Goal: Task Accomplishment & Management: Manage account settings

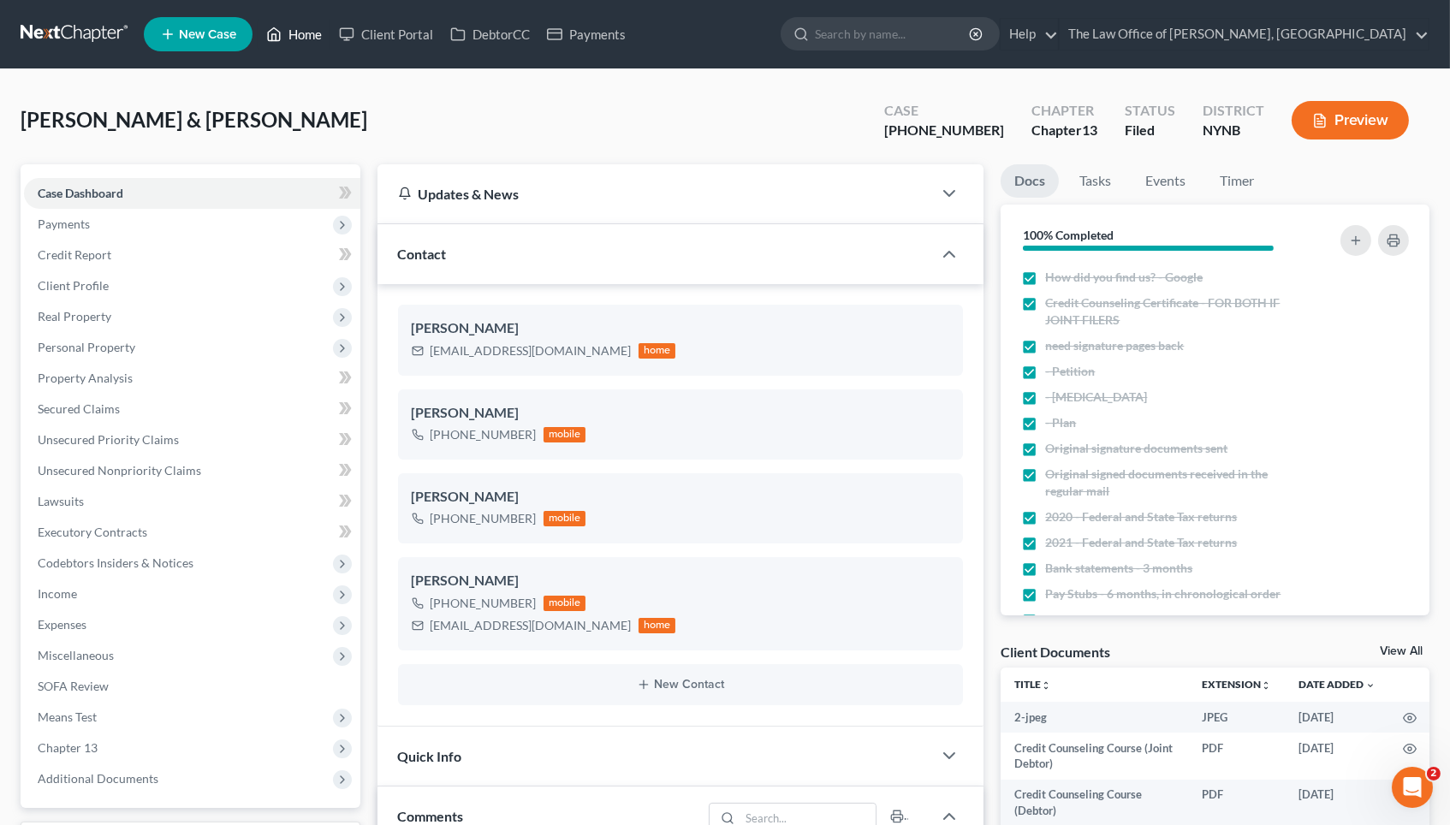
click at [316, 37] on link "Home" at bounding box center [294, 34] width 73 height 31
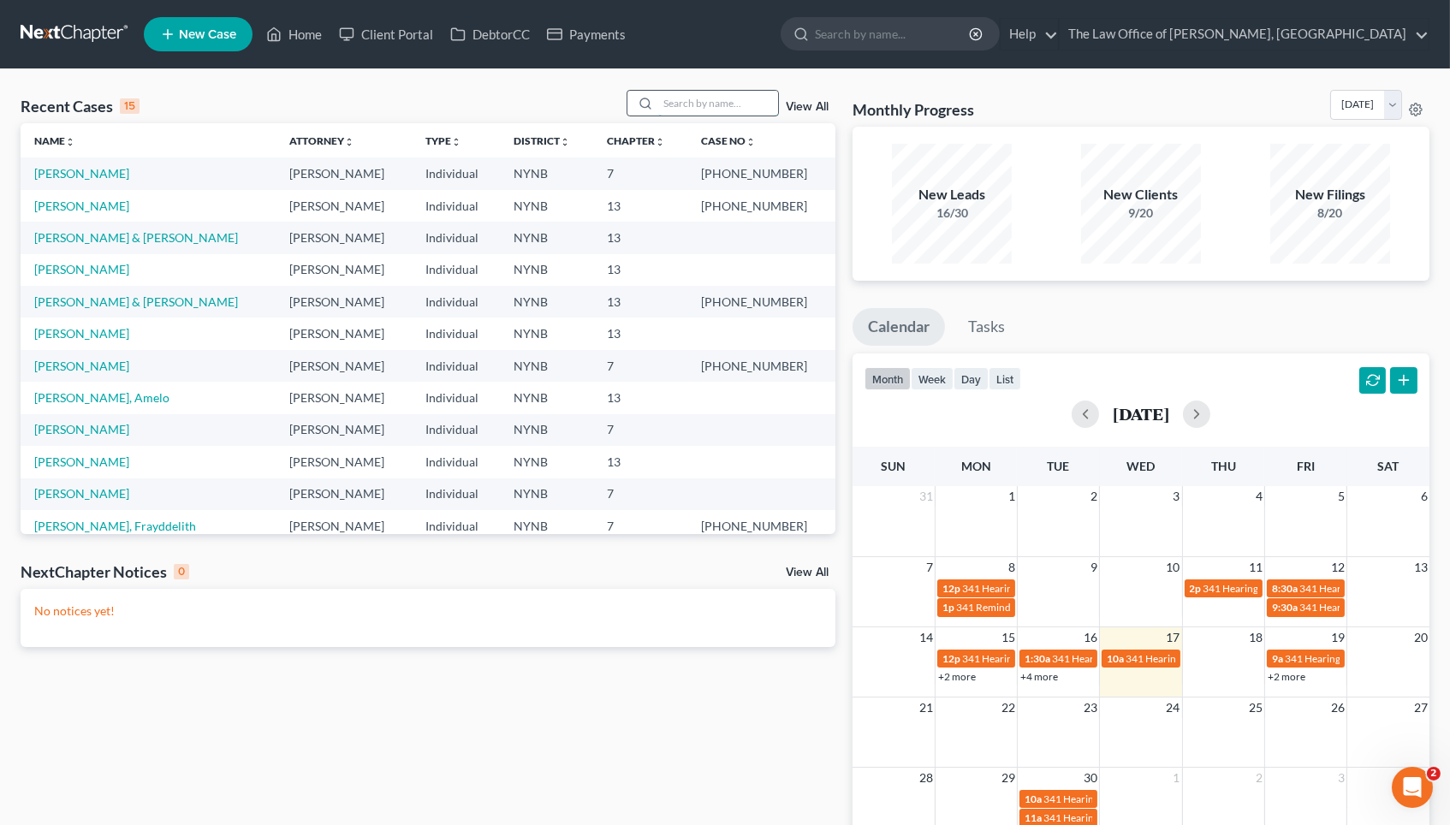
click at [709, 92] on input "search" at bounding box center [718, 103] width 120 height 25
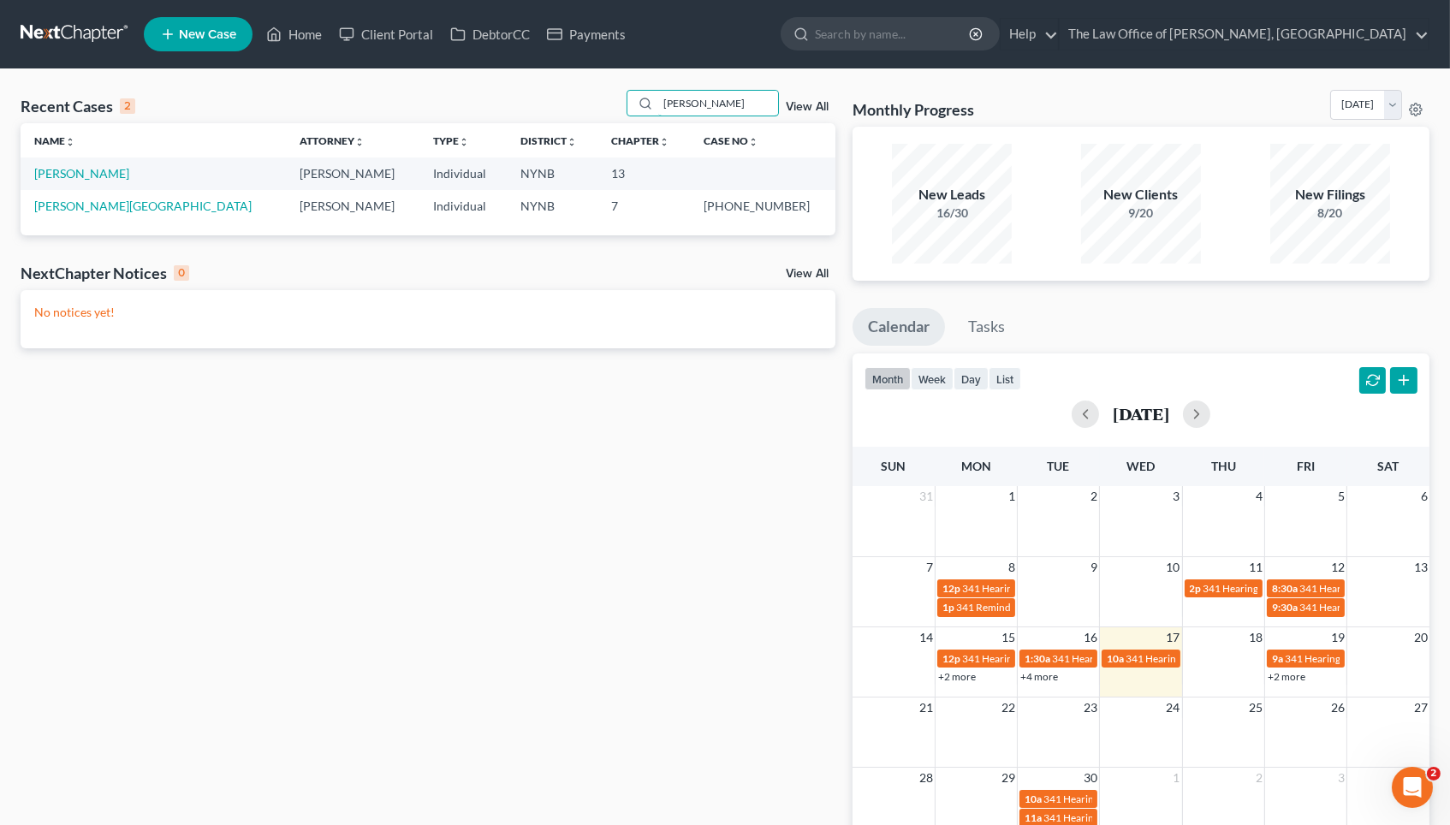
type input "[PERSON_NAME]"
drag, startPoint x: 664, startPoint y: 139, endPoint x: 81, endPoint y: 175, distance: 584.0
click at [81, 175] on link "[PERSON_NAME]" at bounding box center [81, 173] width 95 height 15
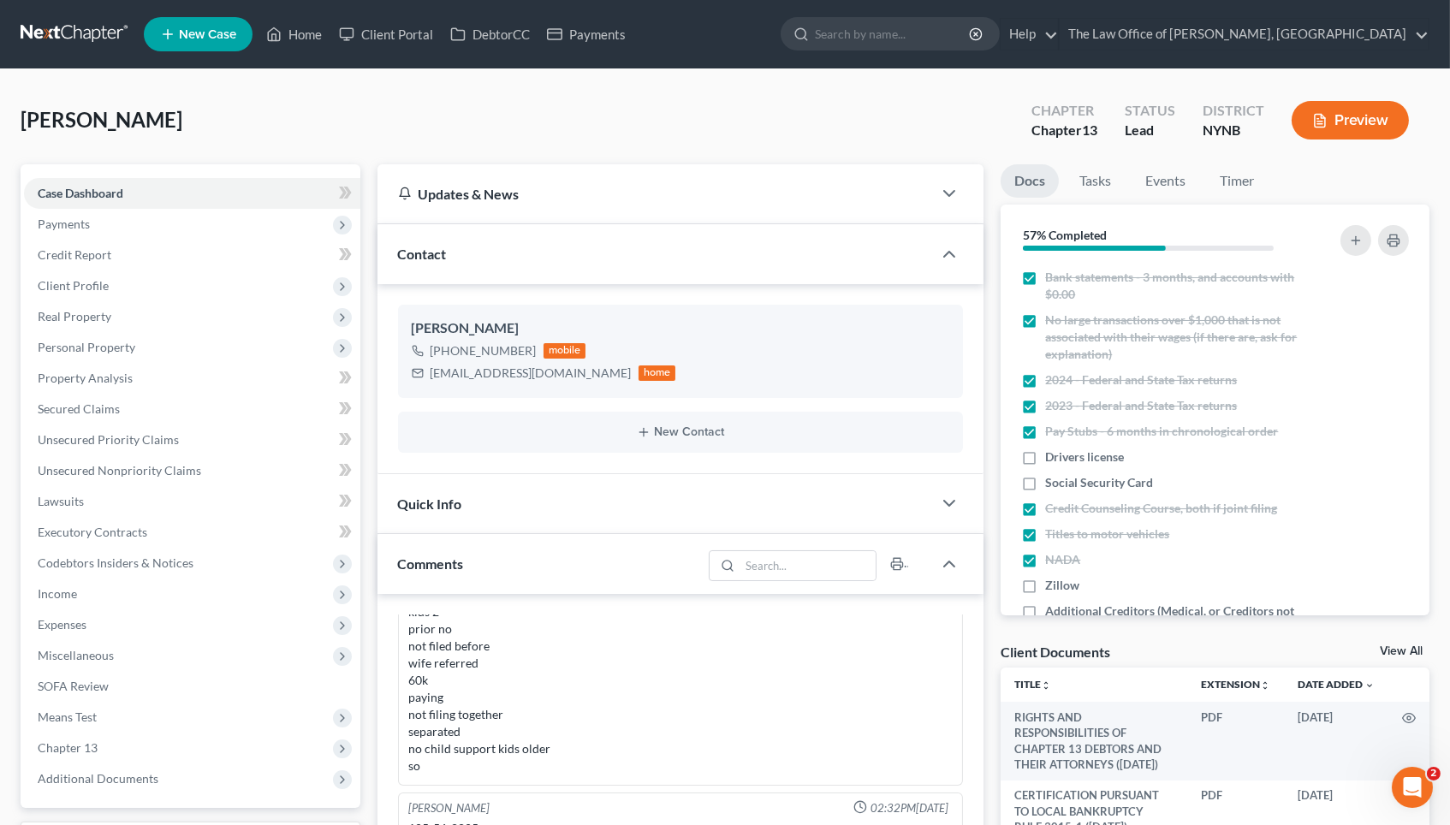
scroll to position [820, 0]
click at [1406, 649] on link "View All" at bounding box center [1401, 651] width 43 height 12
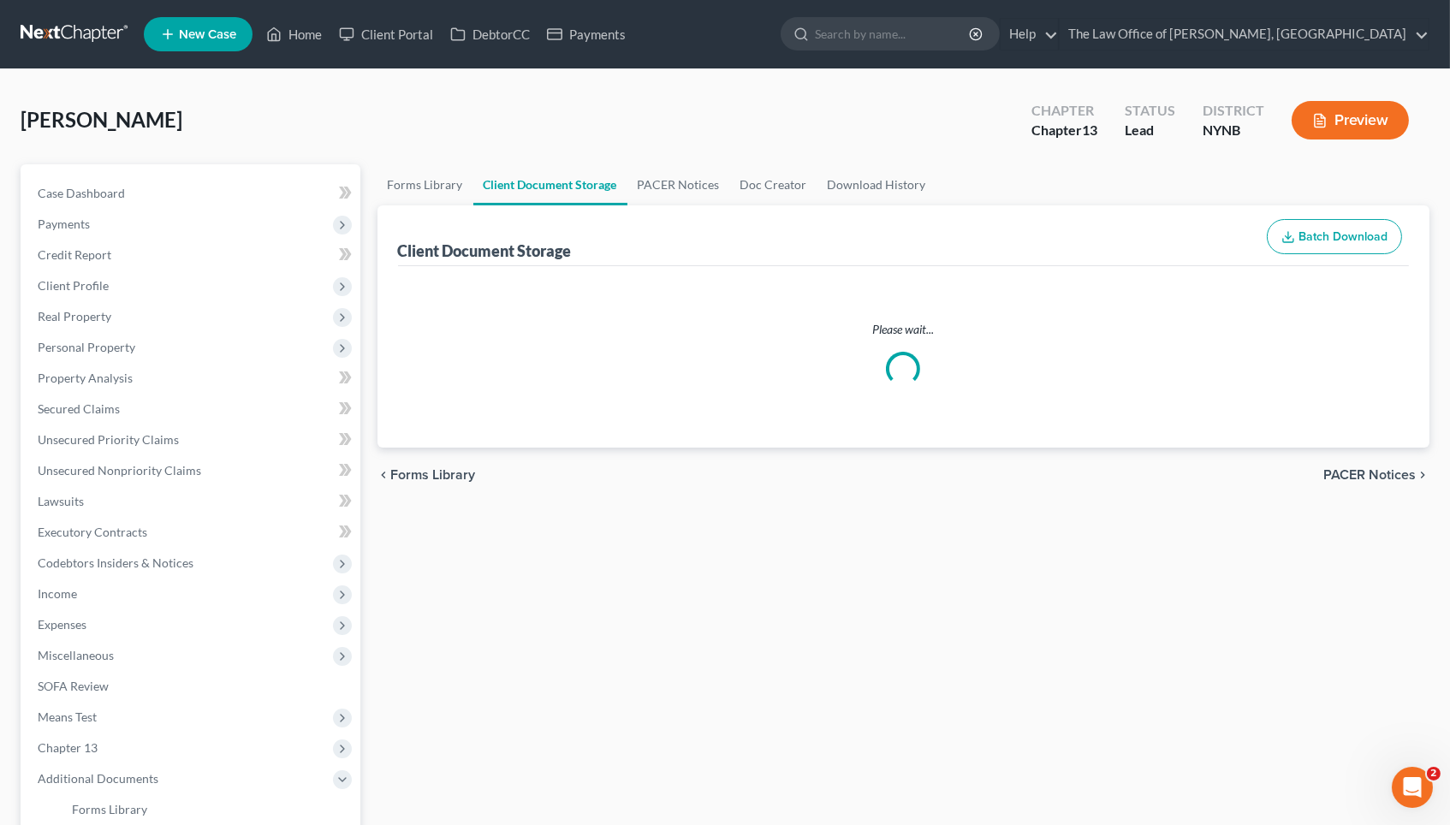
select select "5"
select select "1"
select select "2"
select select "6"
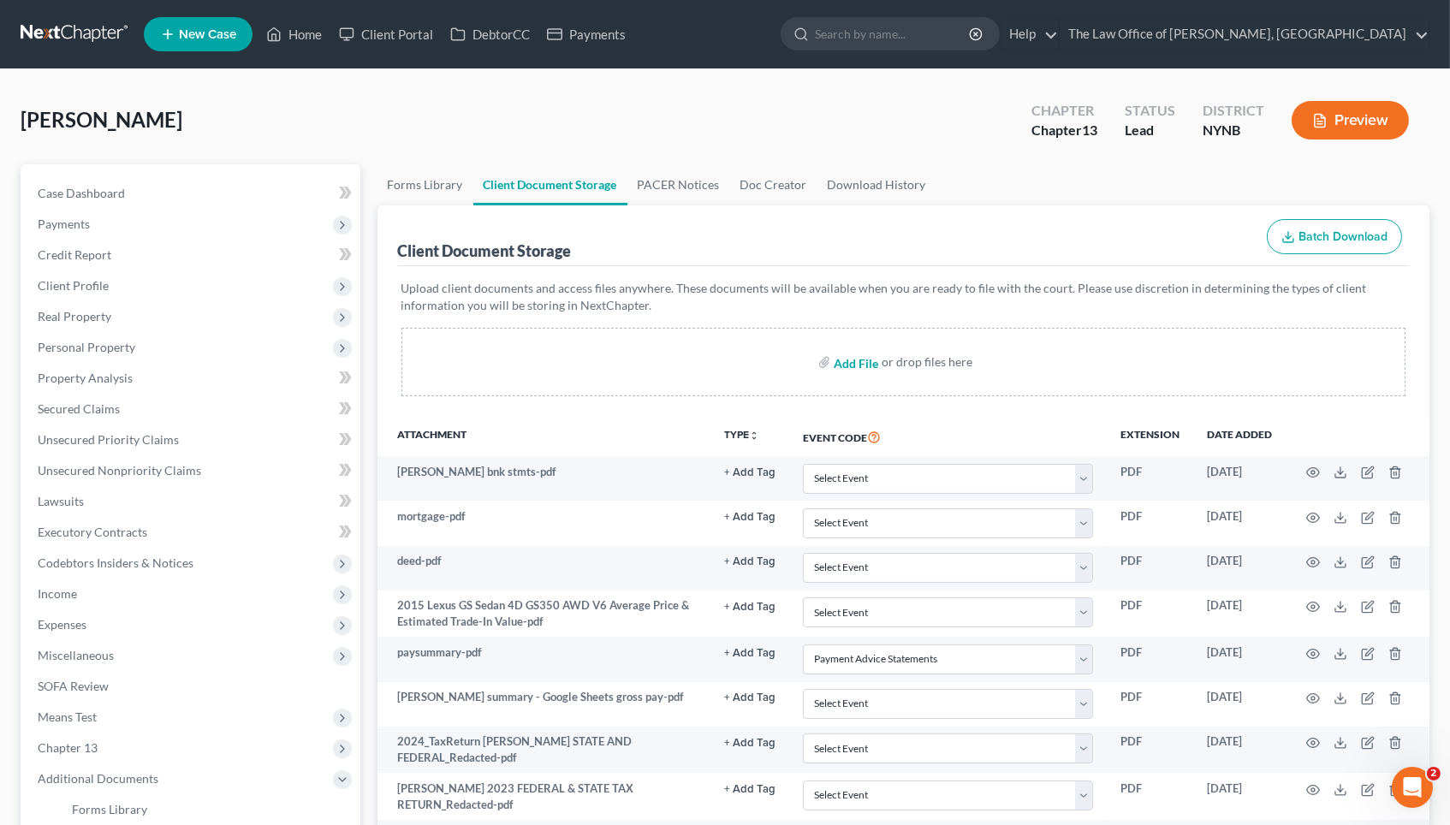
click at [859, 362] on input "file" at bounding box center [854, 362] width 41 height 31
type input "C:\fakepath\20250813071745028.pdf"
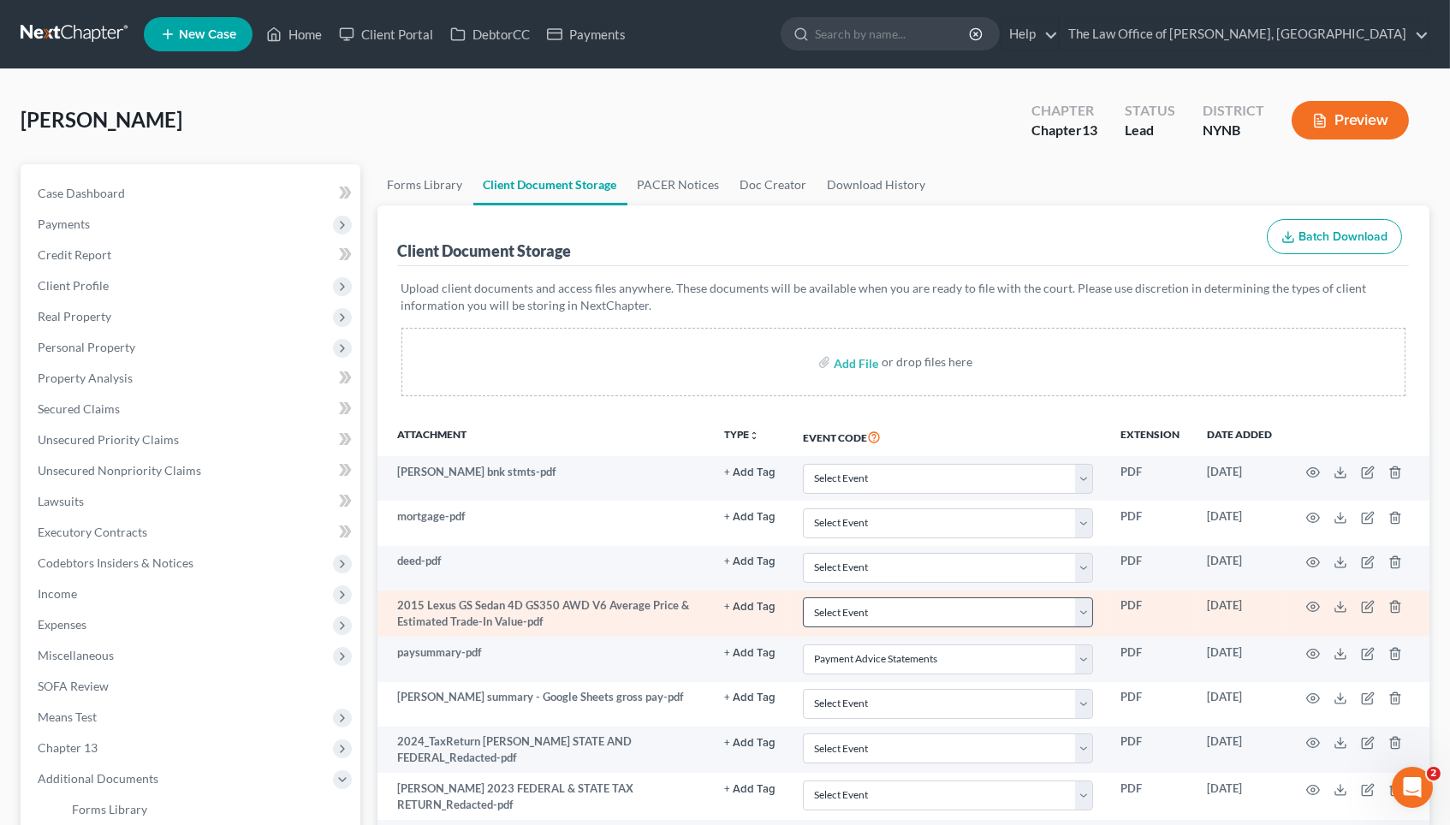
select select "5"
select select "1"
select select "2"
select select "6"
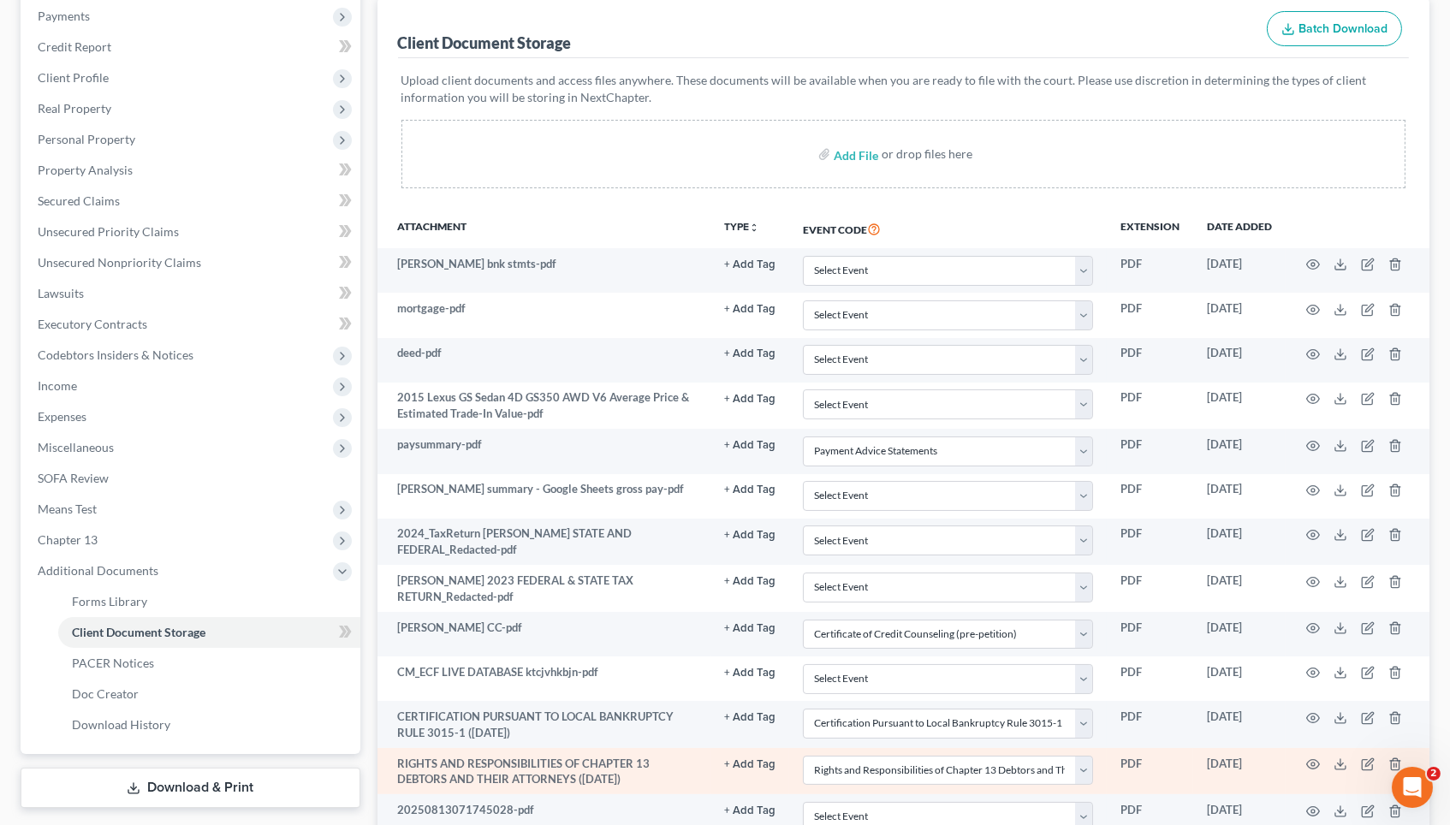
scroll to position [339, 0]
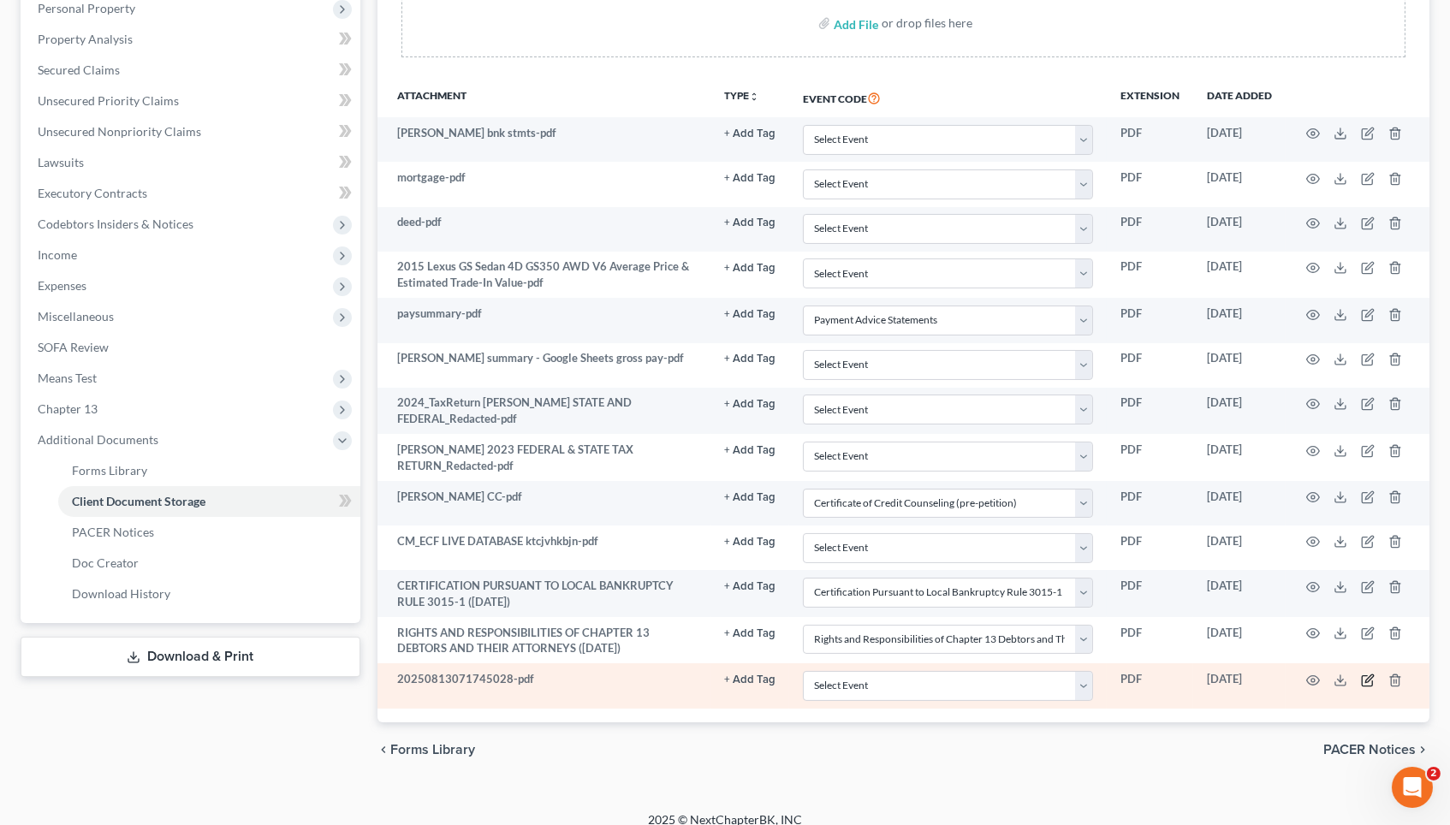
click at [1364, 674] on icon "button" at bounding box center [1368, 681] width 14 height 14
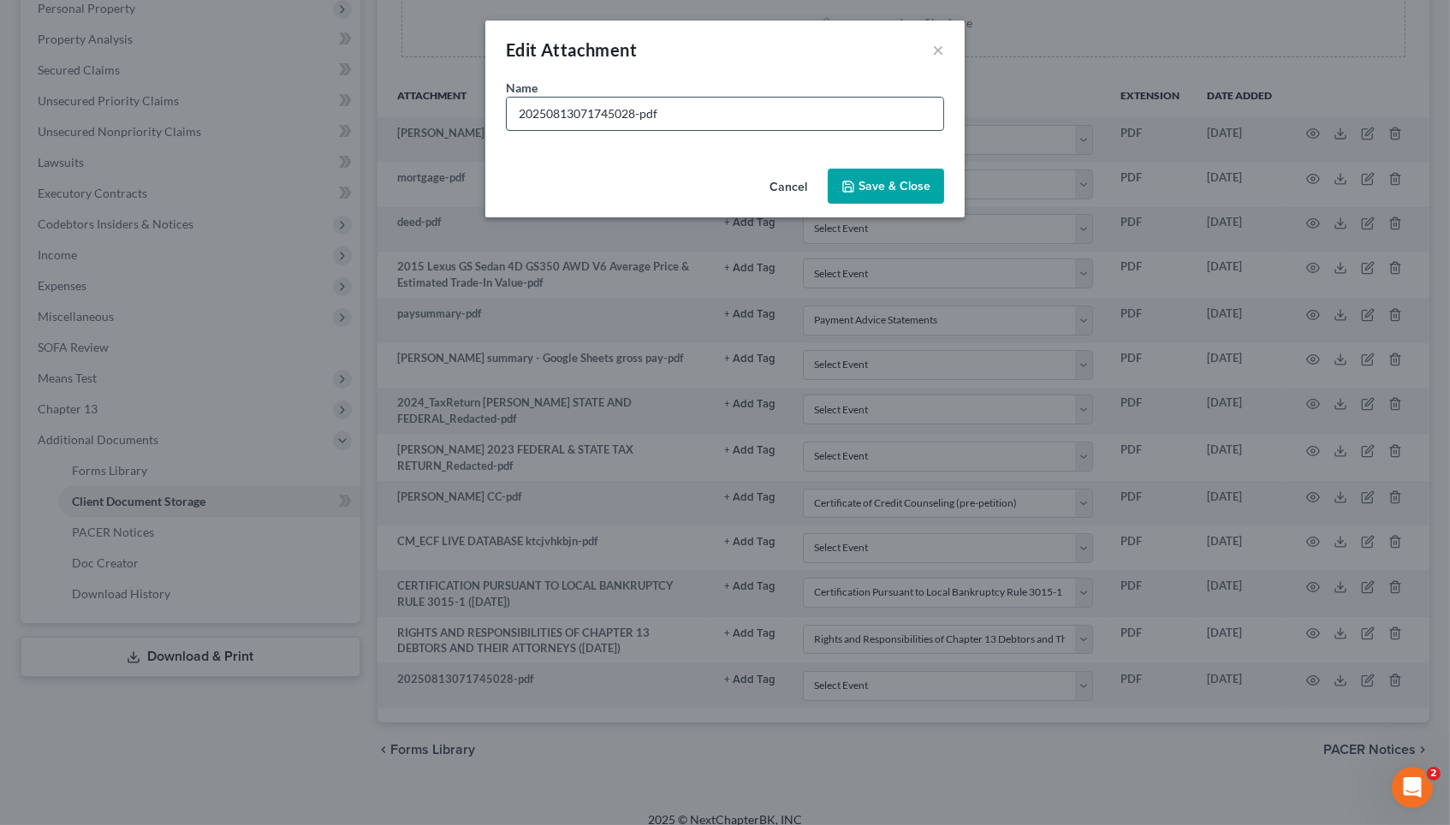
click at [628, 116] on input "20250813071745028-pdf" at bounding box center [725, 114] width 437 height 33
click at [628, 115] on input "20250813071745028-pdf" at bounding box center [725, 114] width 437 height 33
type input "additional paystub"
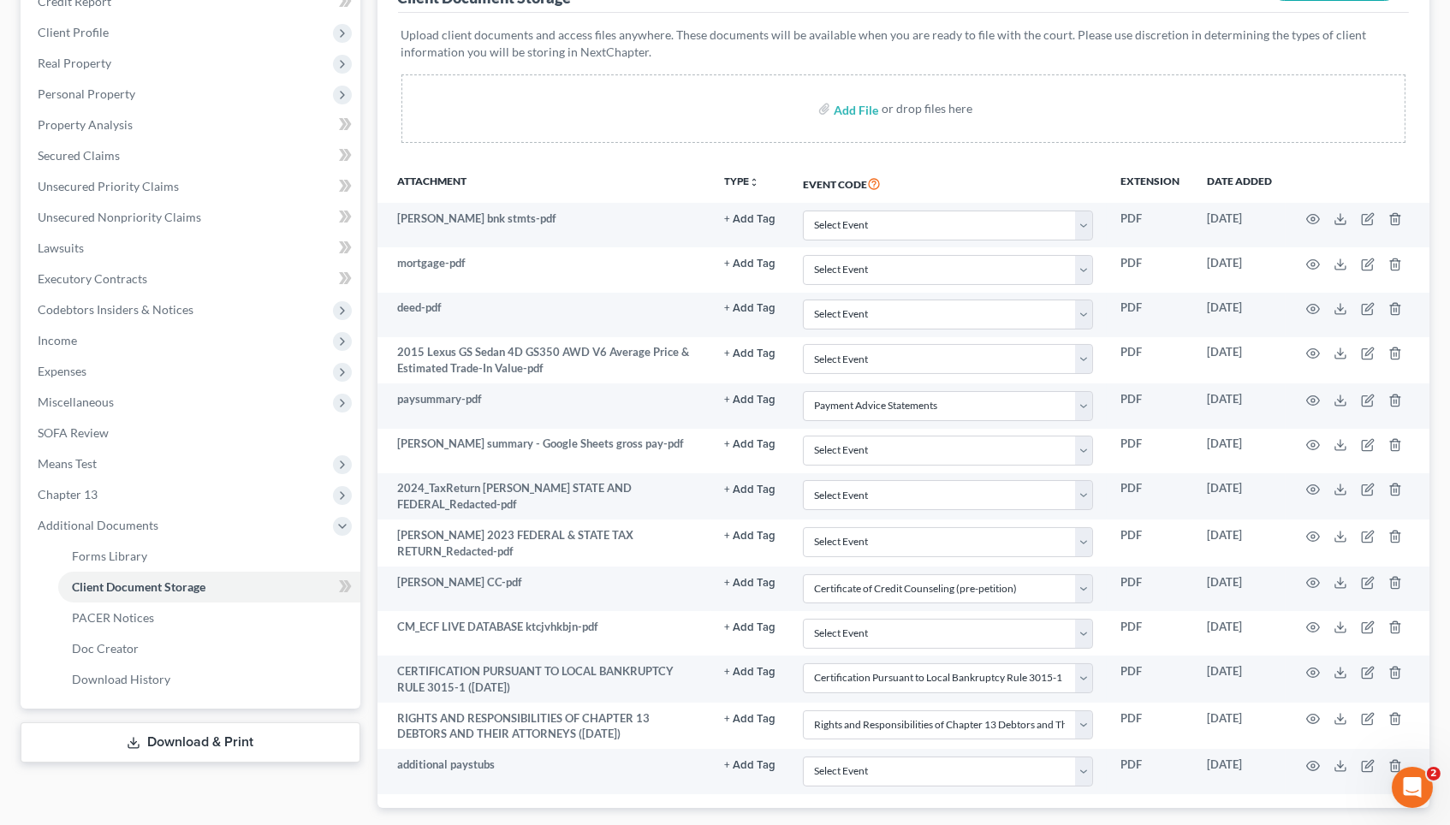
scroll to position [-8, 0]
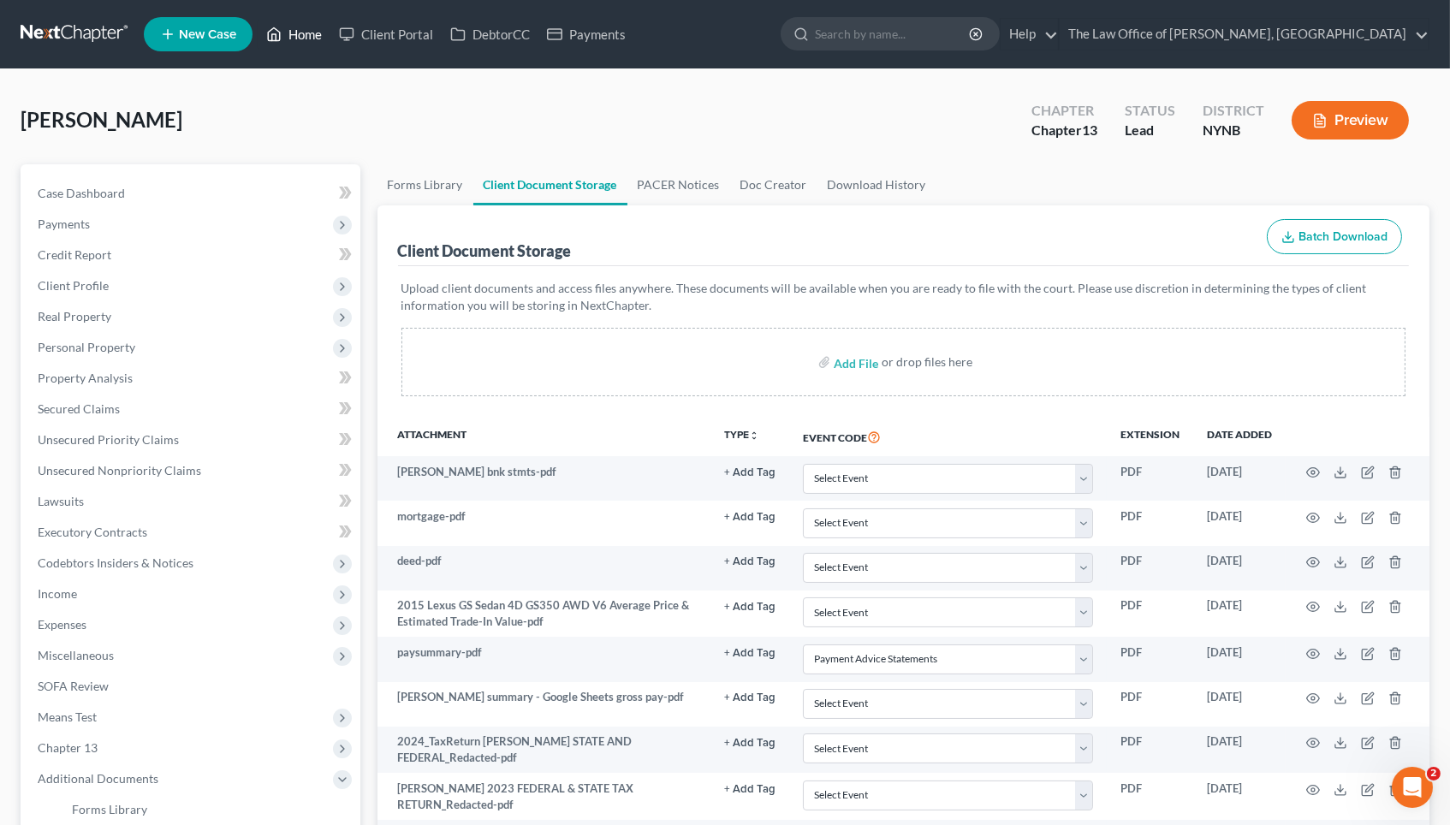
click at [300, 48] on link "Home" at bounding box center [294, 34] width 73 height 31
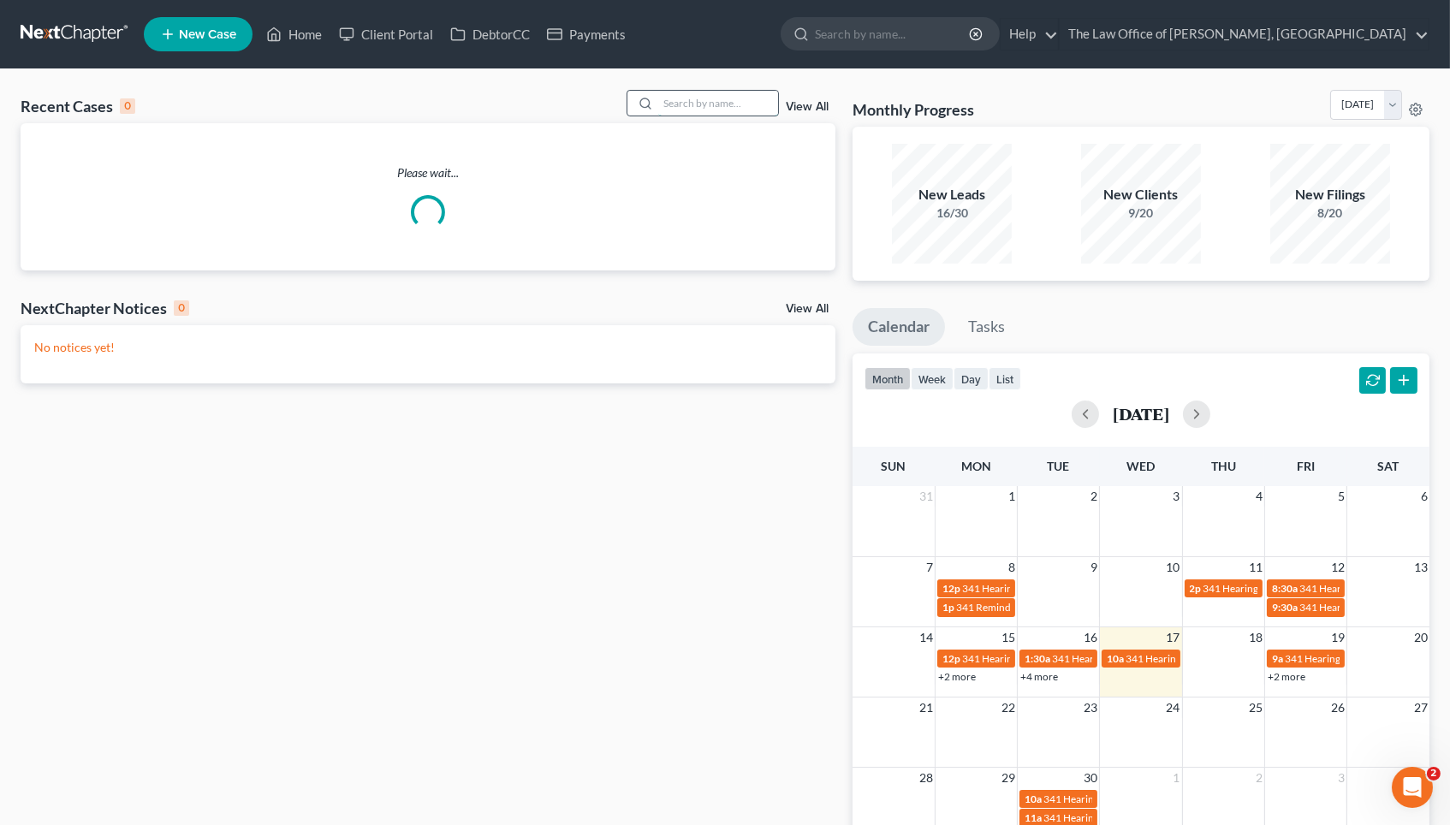
click at [698, 109] on input "search" at bounding box center [718, 103] width 120 height 25
paste input "Kohler"
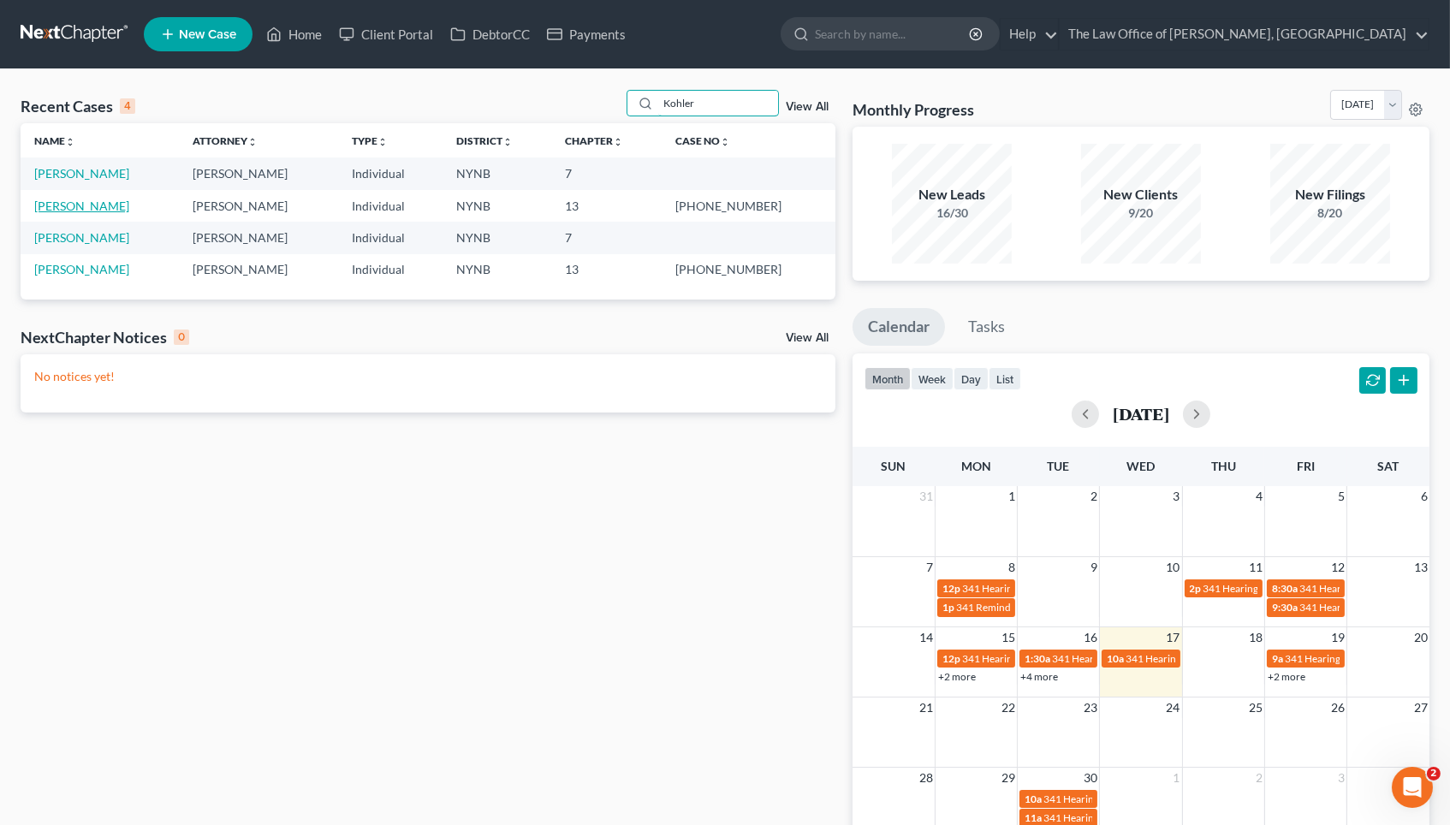
type input "Kohler"
click at [99, 205] on link "[PERSON_NAME]" at bounding box center [81, 206] width 95 height 15
click at [84, 175] on link "[PERSON_NAME]" at bounding box center [81, 173] width 95 height 15
click at [93, 175] on link "[PERSON_NAME]" at bounding box center [81, 173] width 95 height 15
click at [124, 524] on div "Recent Cases 4 Kohler View All Name unfold_more expand_more expand_less Attorne…" at bounding box center [428, 514] width 832 height 848
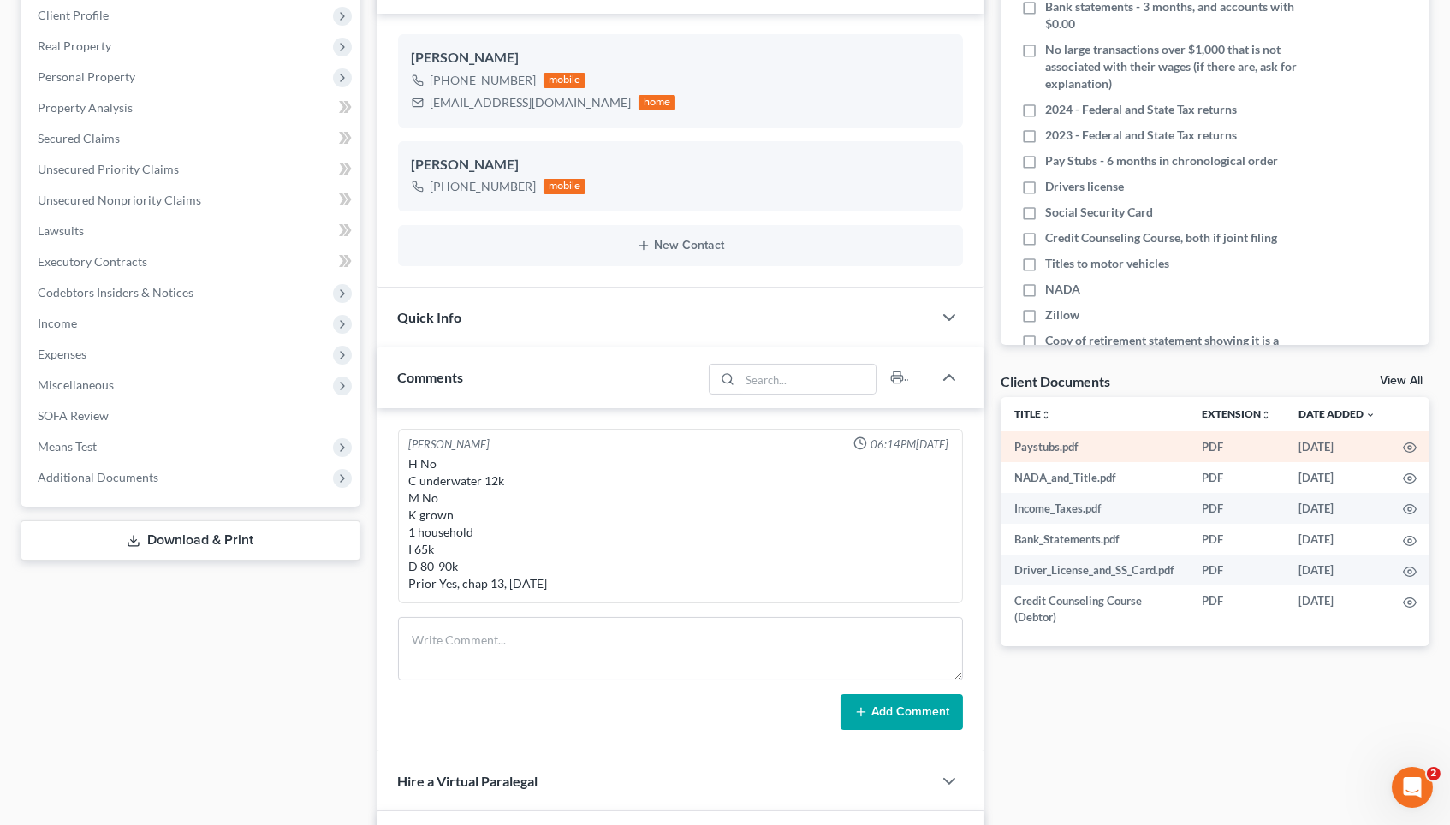
scroll to position [189, 0]
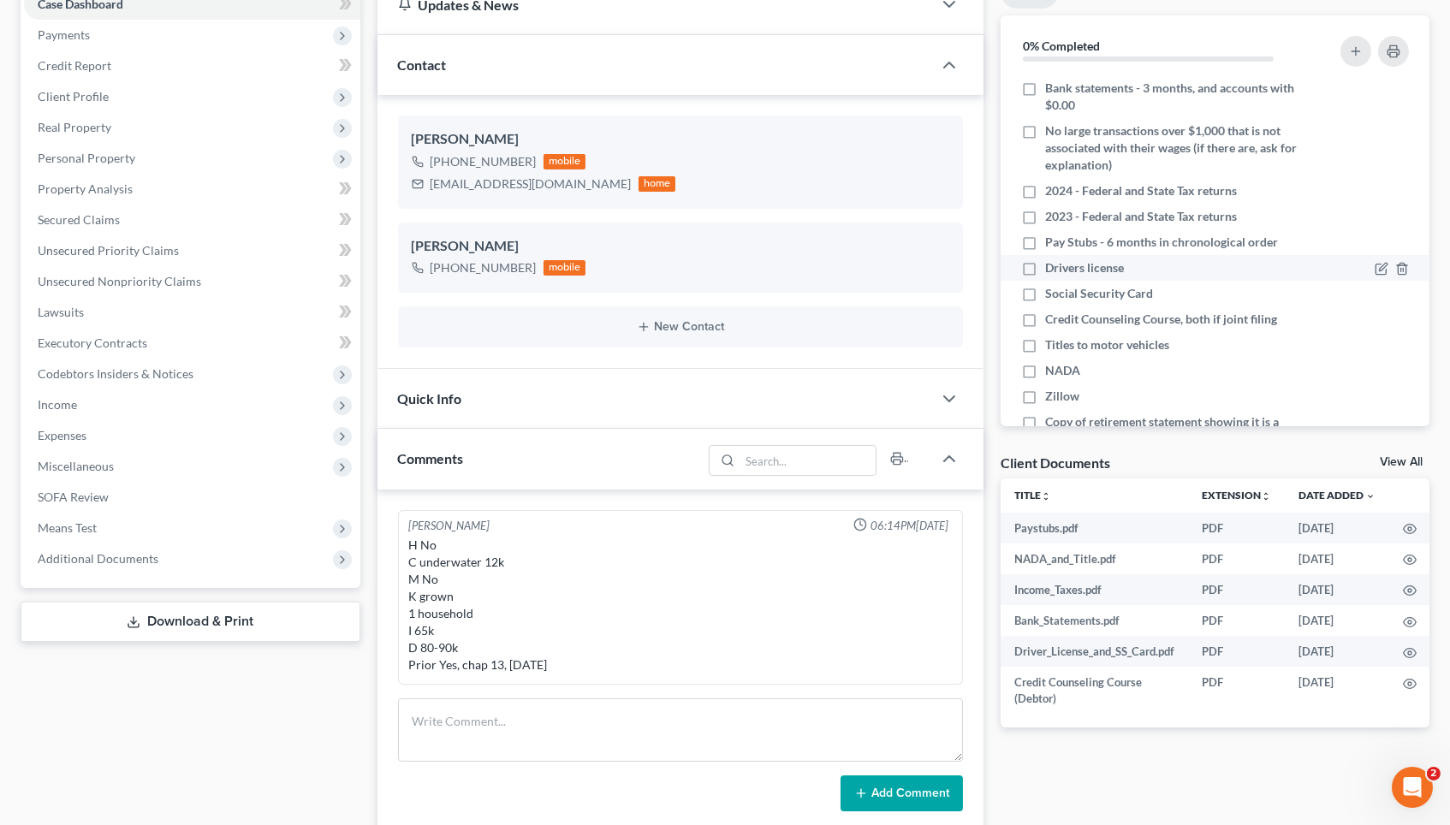
click at [1045, 259] on label "Drivers license" at bounding box center [1084, 267] width 79 height 17
click at [1052, 259] on input "Drivers license" at bounding box center [1057, 264] width 11 height 11
checkbox input "true"
click at [1045, 285] on label "Social Security Card" at bounding box center [1099, 293] width 108 height 17
click at [1052, 285] on input "Social Security Card" at bounding box center [1057, 290] width 11 height 11
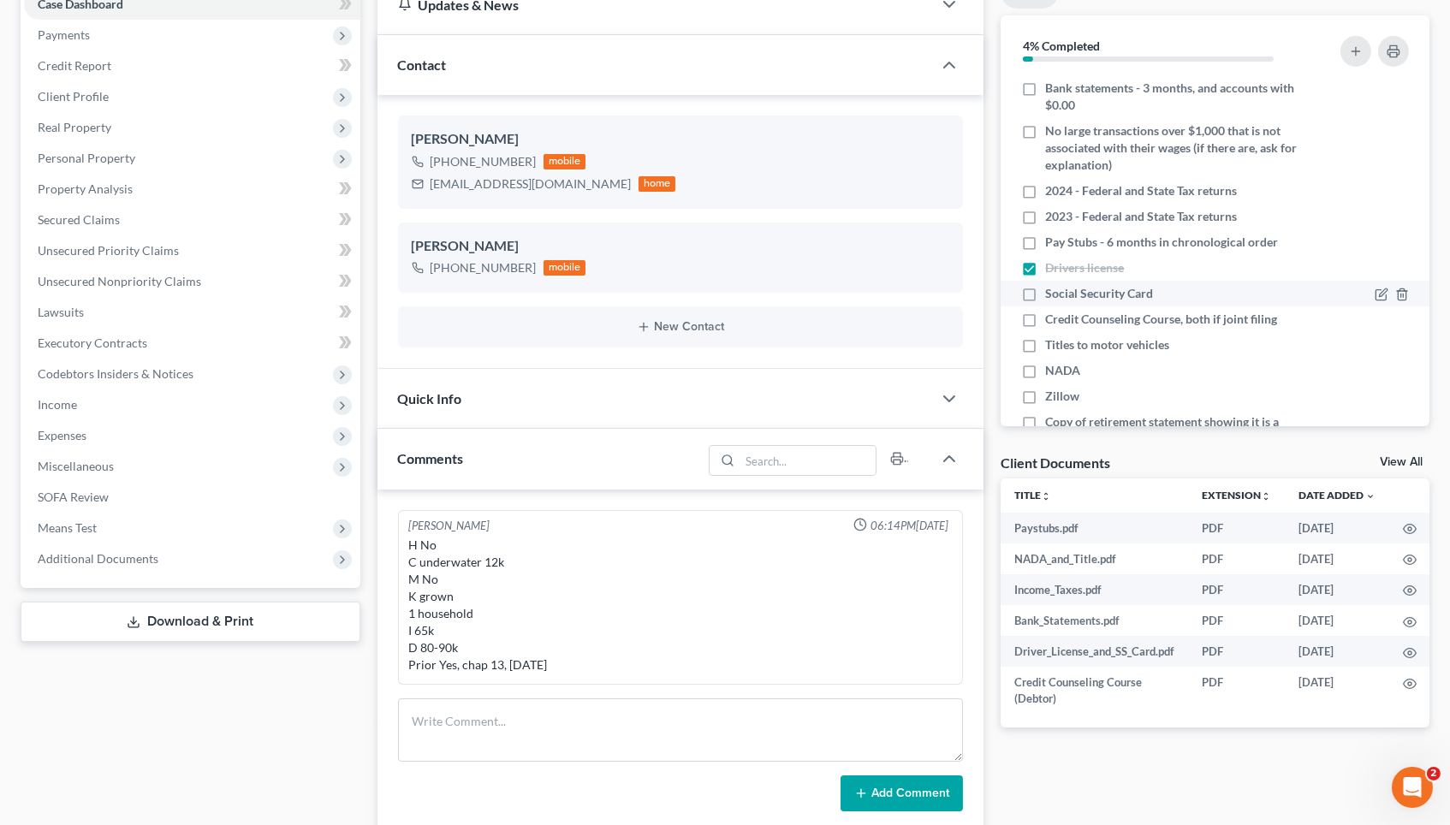
checkbox input "true"
click at [1045, 236] on label "Pay Stubs - 6 months in chronological order" at bounding box center [1161, 242] width 233 height 17
click at [1052, 236] on input "Pay Stubs - 6 months in chronological order" at bounding box center [1057, 239] width 11 height 11
checkbox input "true"
click at [1045, 336] on label "Titles to motor vehicles" at bounding box center [1107, 344] width 124 height 17
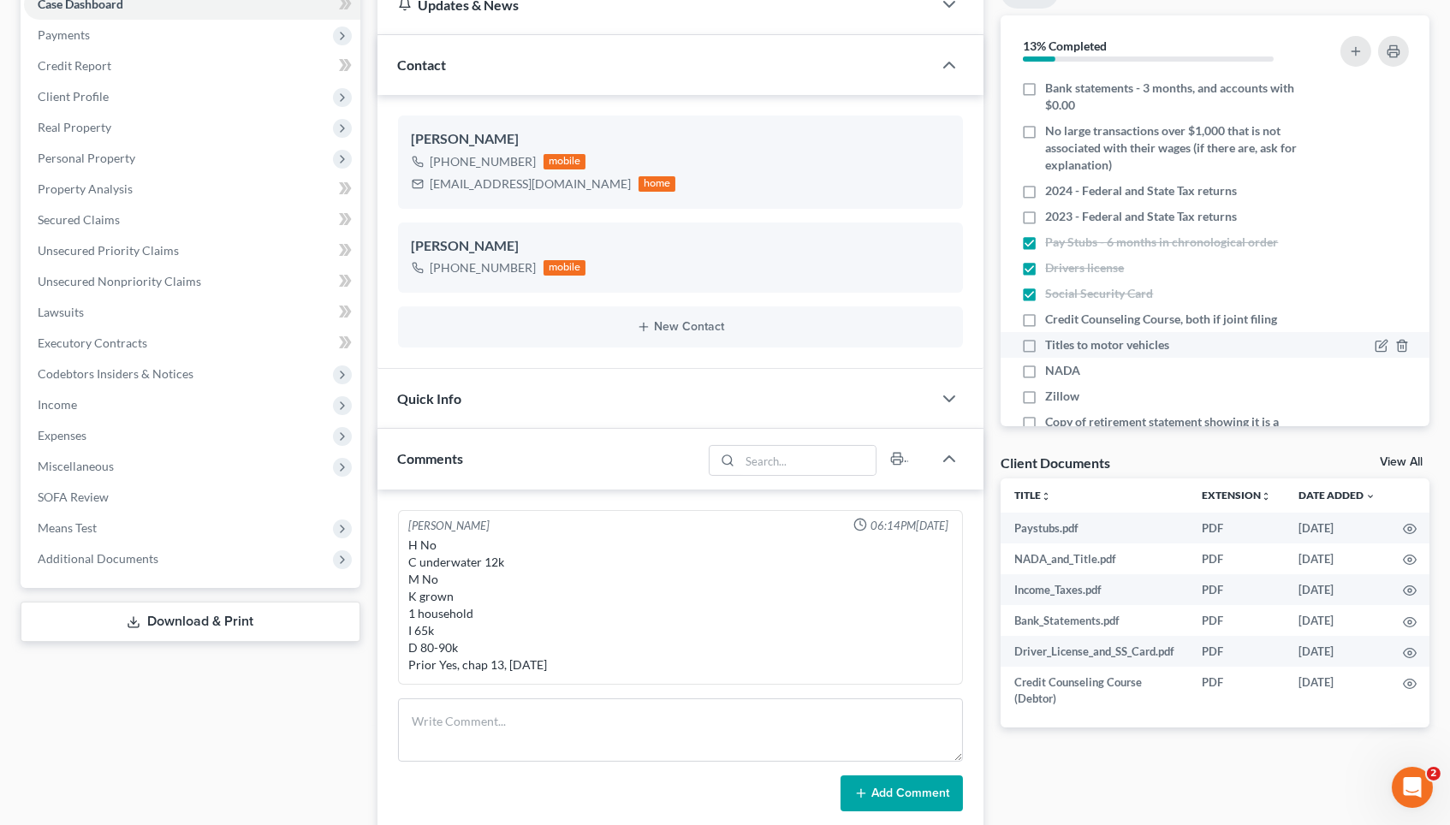
click at [1052, 336] on input "Titles to motor vehicles" at bounding box center [1057, 341] width 11 height 11
checkbox input "true"
click at [1045, 367] on label "NADA" at bounding box center [1062, 370] width 35 height 17
click at [1052, 367] on input "NADA" at bounding box center [1057, 367] width 11 height 11
checkbox input "true"
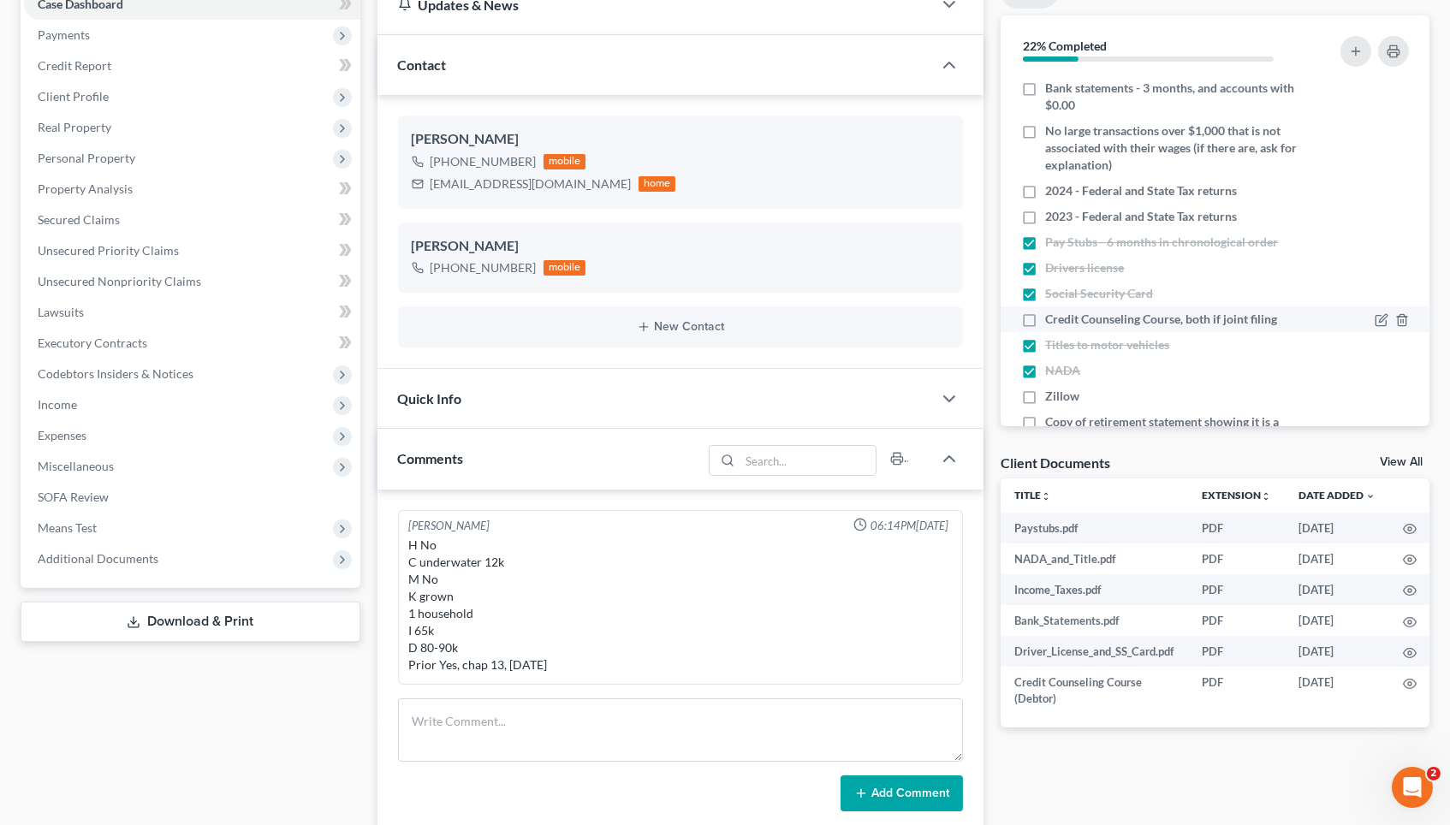
click at [1045, 316] on label "Credit Counseling Course, both if joint filing" at bounding box center [1161, 319] width 232 height 17
click at [1052, 316] on input "Credit Counseling Course, both if joint filing" at bounding box center [1057, 316] width 11 height 11
checkbox input "true"
click at [1045, 81] on label "Bank statements - 3 months, and accounts with $0.00" at bounding box center [1176, 97] width 262 height 34
click at [1052, 81] on input "Bank statements - 3 months, and accounts with $0.00" at bounding box center [1057, 85] width 11 height 11
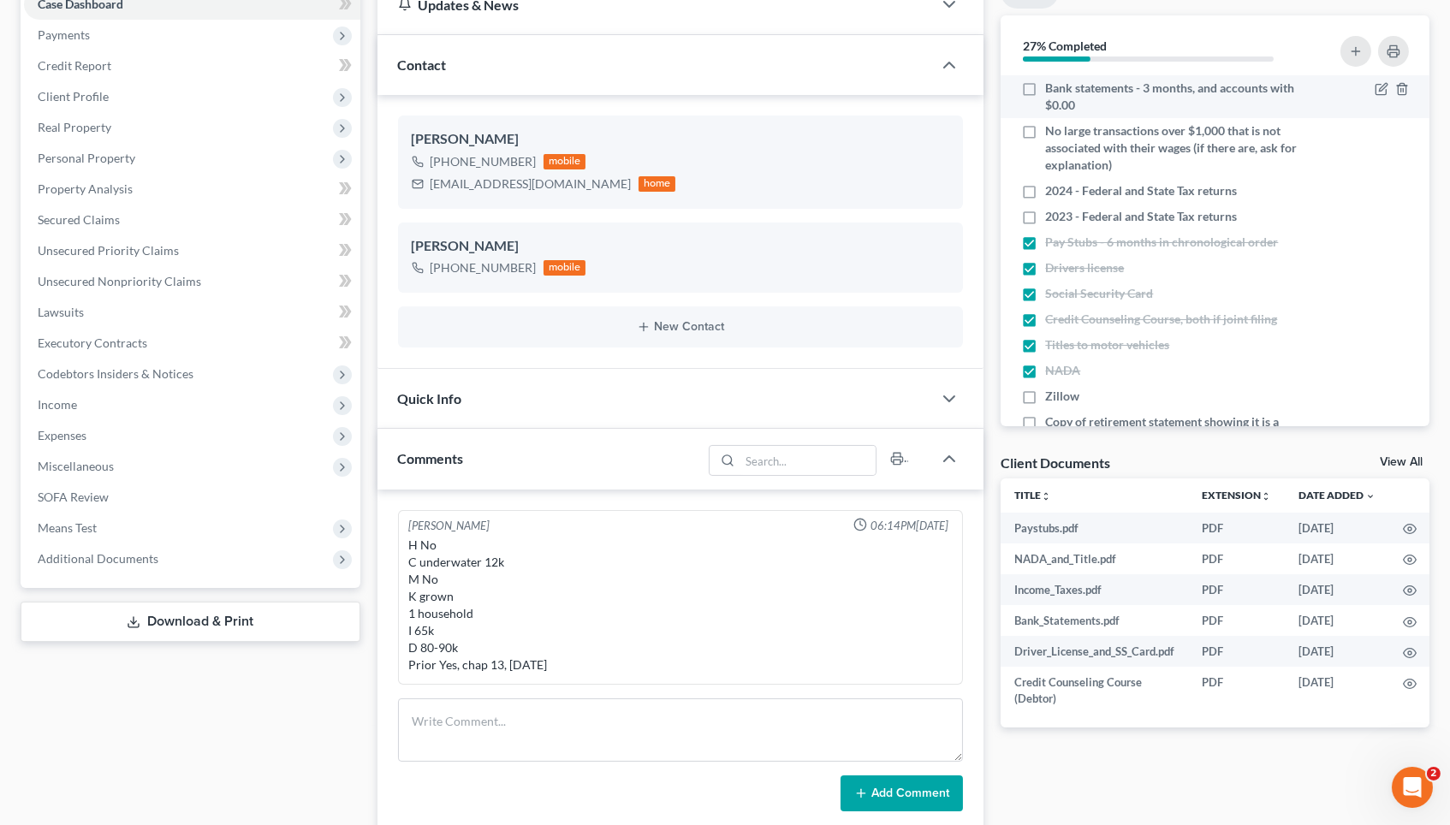
checkbox input "true"
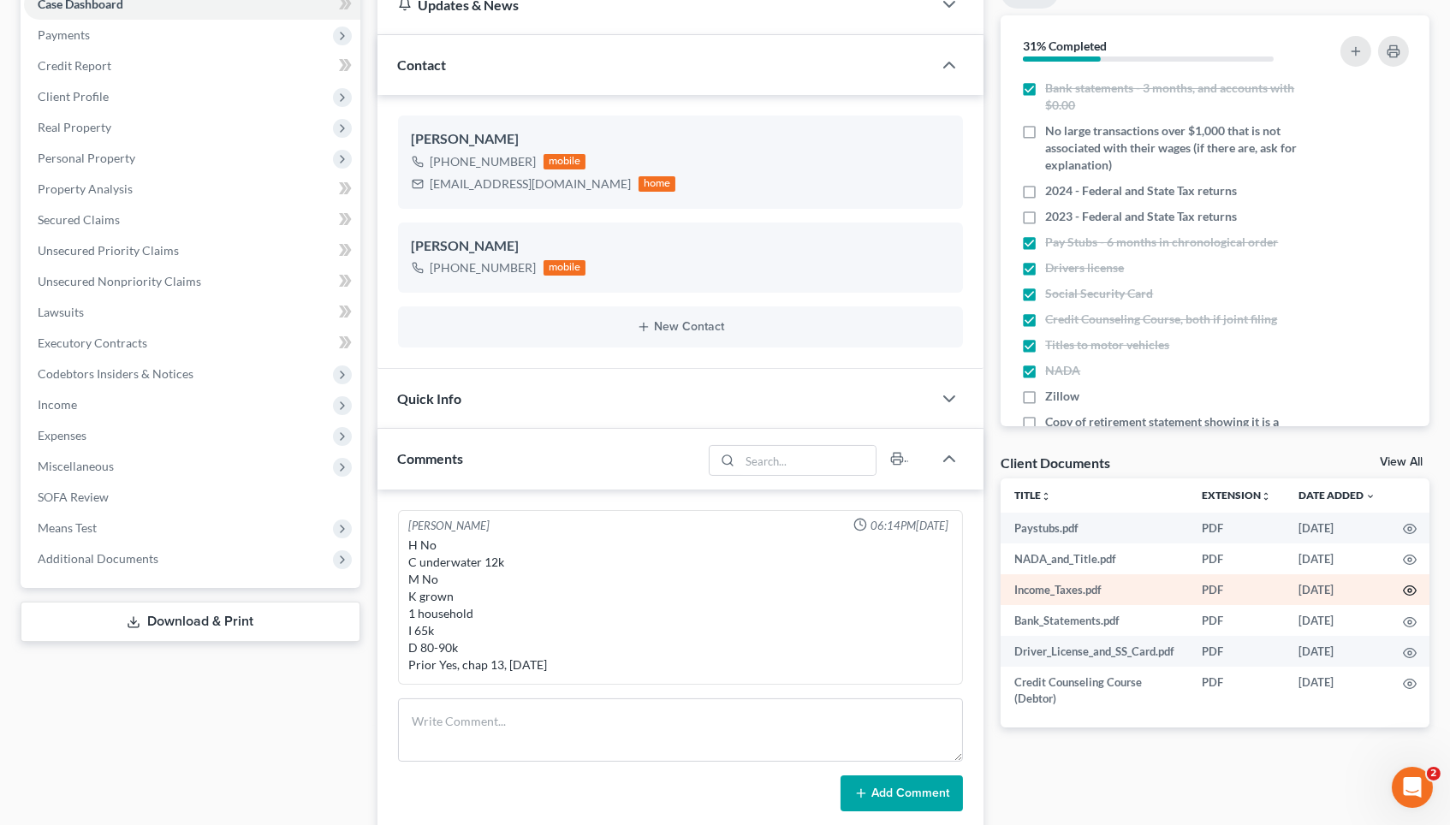
click at [1411, 591] on circle "button" at bounding box center [1409, 590] width 3 height 3
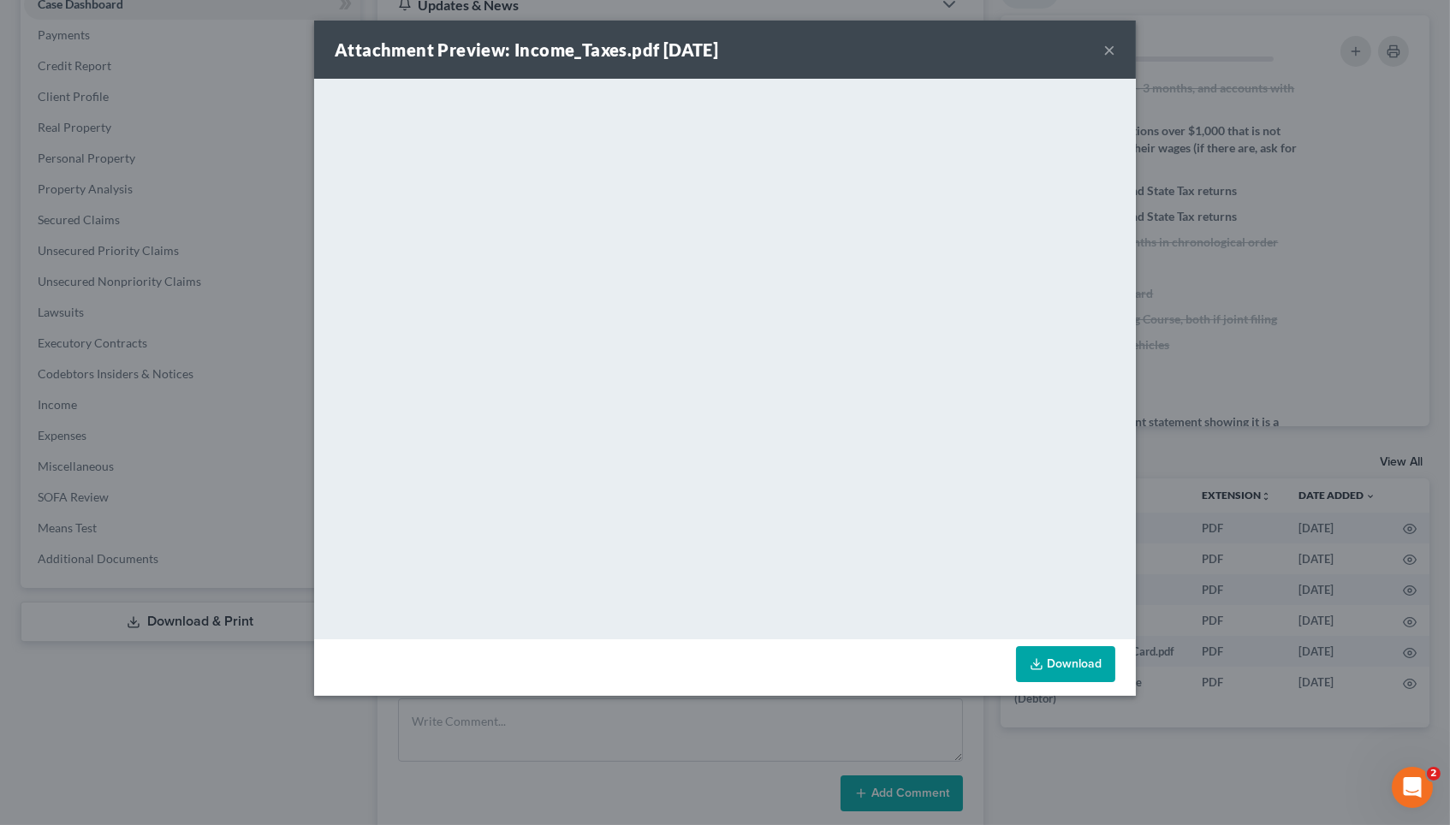
click at [1206, 441] on div "Attachment Preview: Income_Taxes.pdf [DATE] × <object ng-attr-data='[URL][DOMAI…" at bounding box center [725, 412] width 1450 height 825
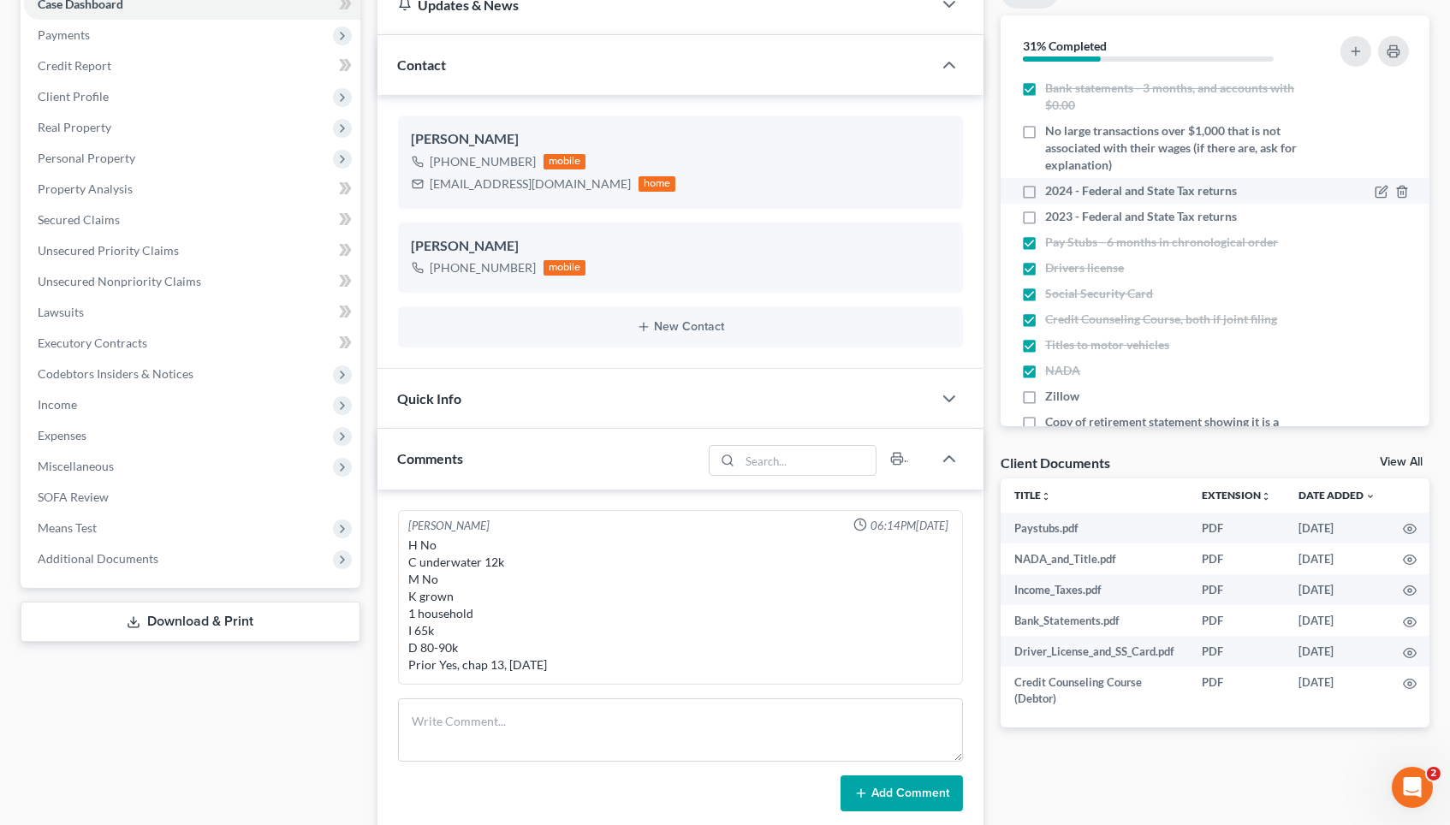
click at [1045, 187] on label "2024 - Federal and State Tax returns" at bounding box center [1141, 190] width 192 height 17
click at [1052, 187] on input "2024 - Federal and State Tax returns" at bounding box center [1057, 187] width 11 height 11
checkbox input "true"
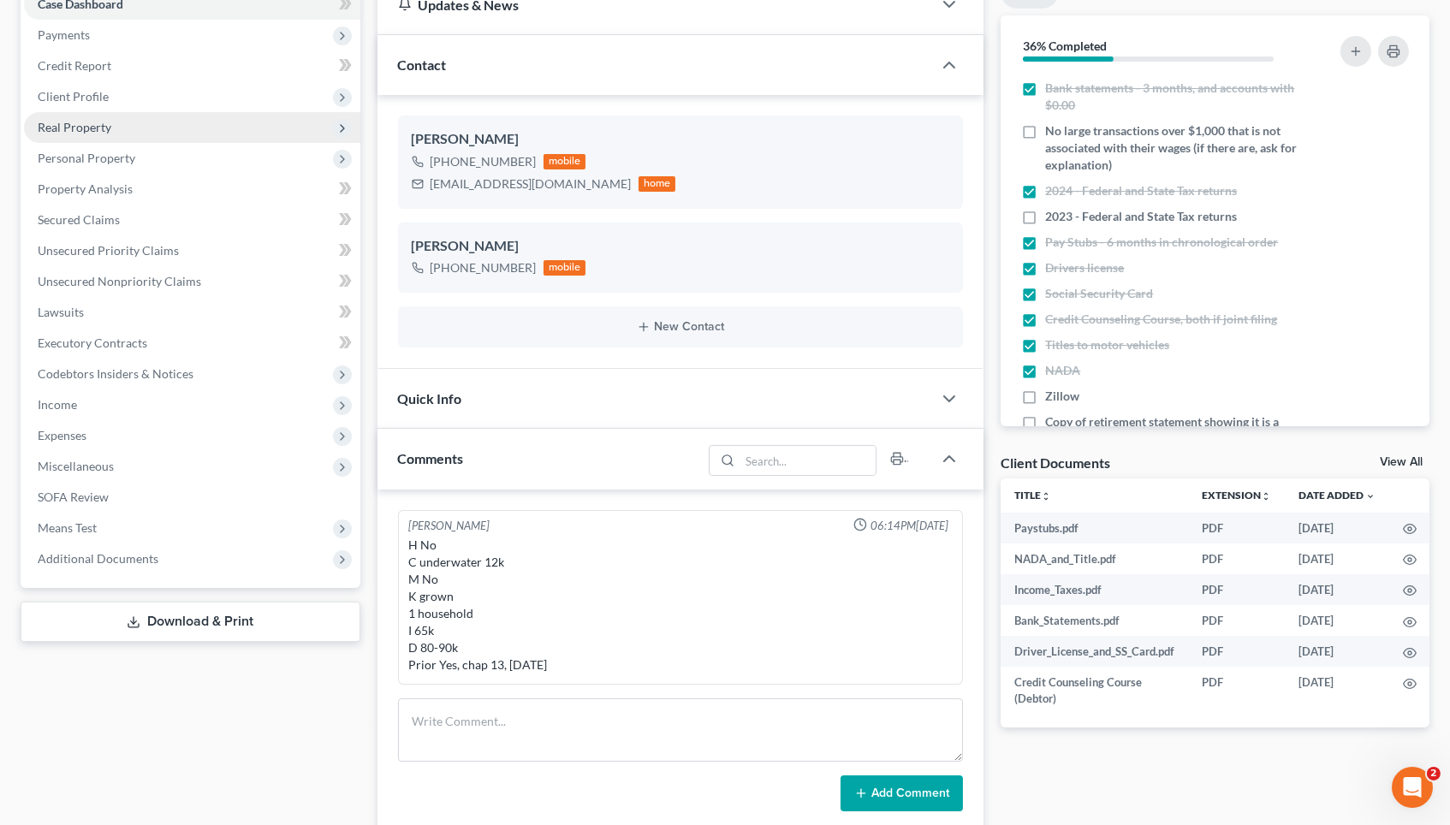
click at [164, 123] on span "Real Property" at bounding box center [192, 127] width 336 height 31
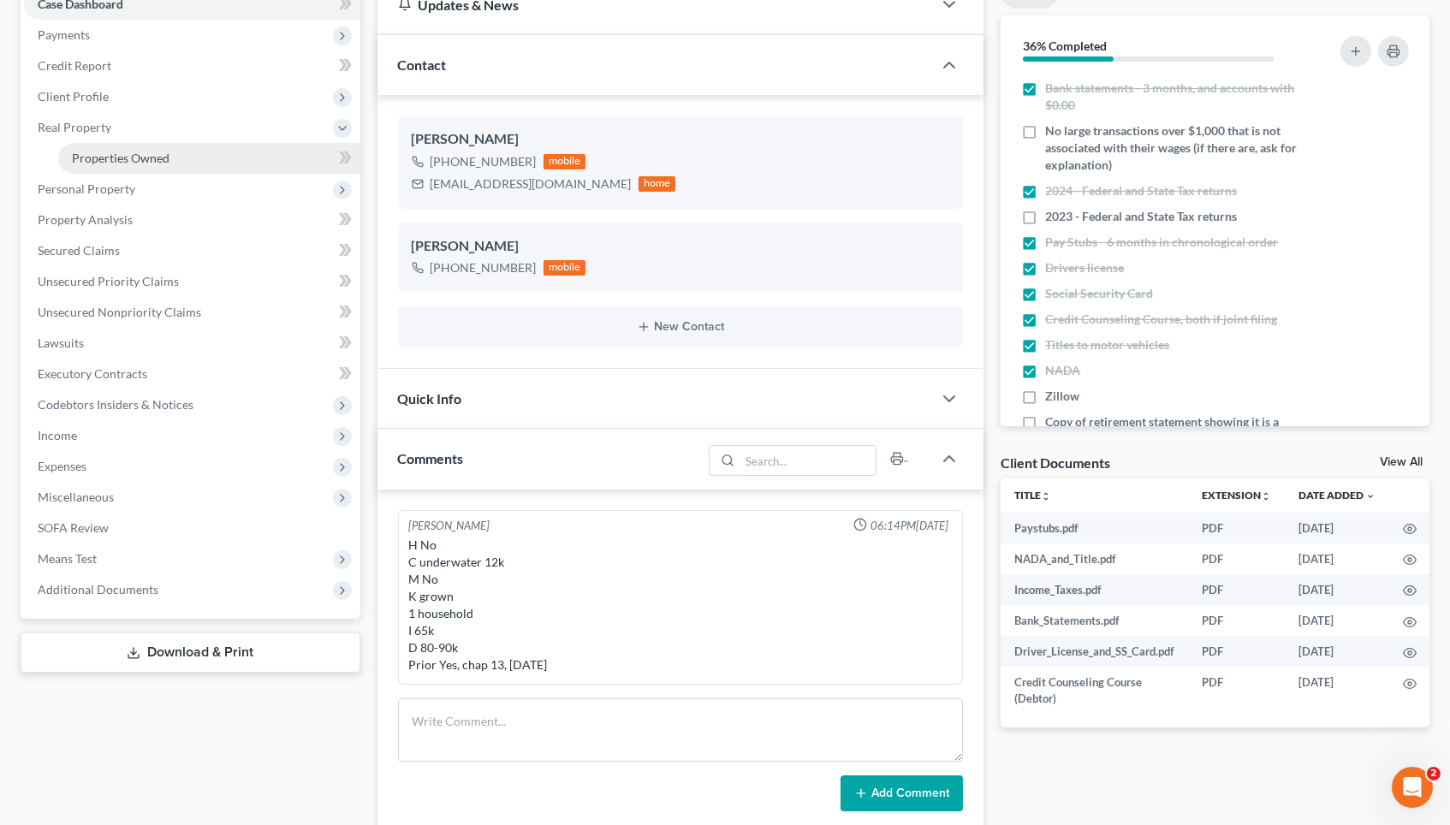
click at [164, 156] on span "Properties Owned" at bounding box center [121, 158] width 98 height 15
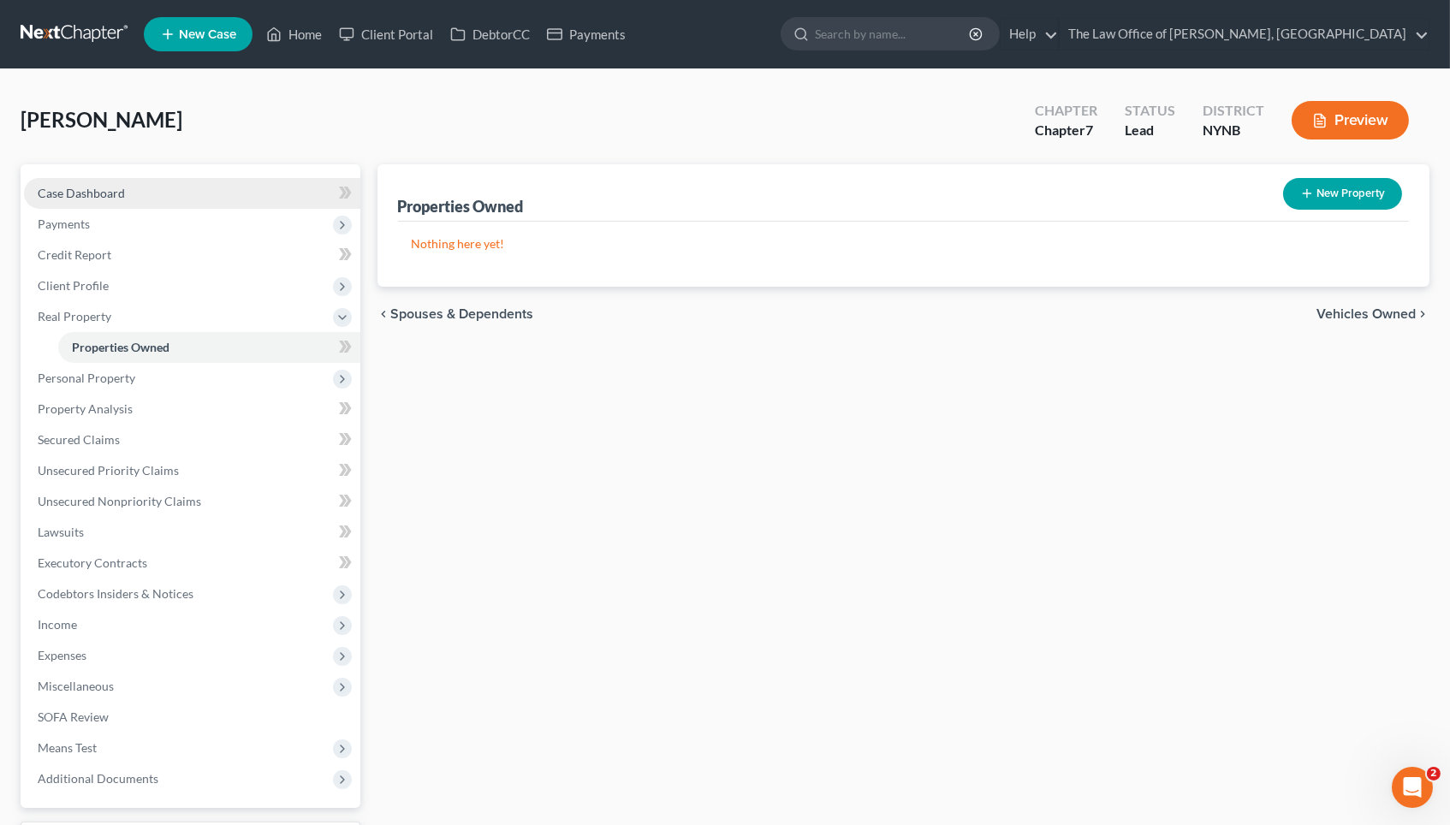
click at [192, 200] on link "Case Dashboard" at bounding box center [192, 193] width 336 height 31
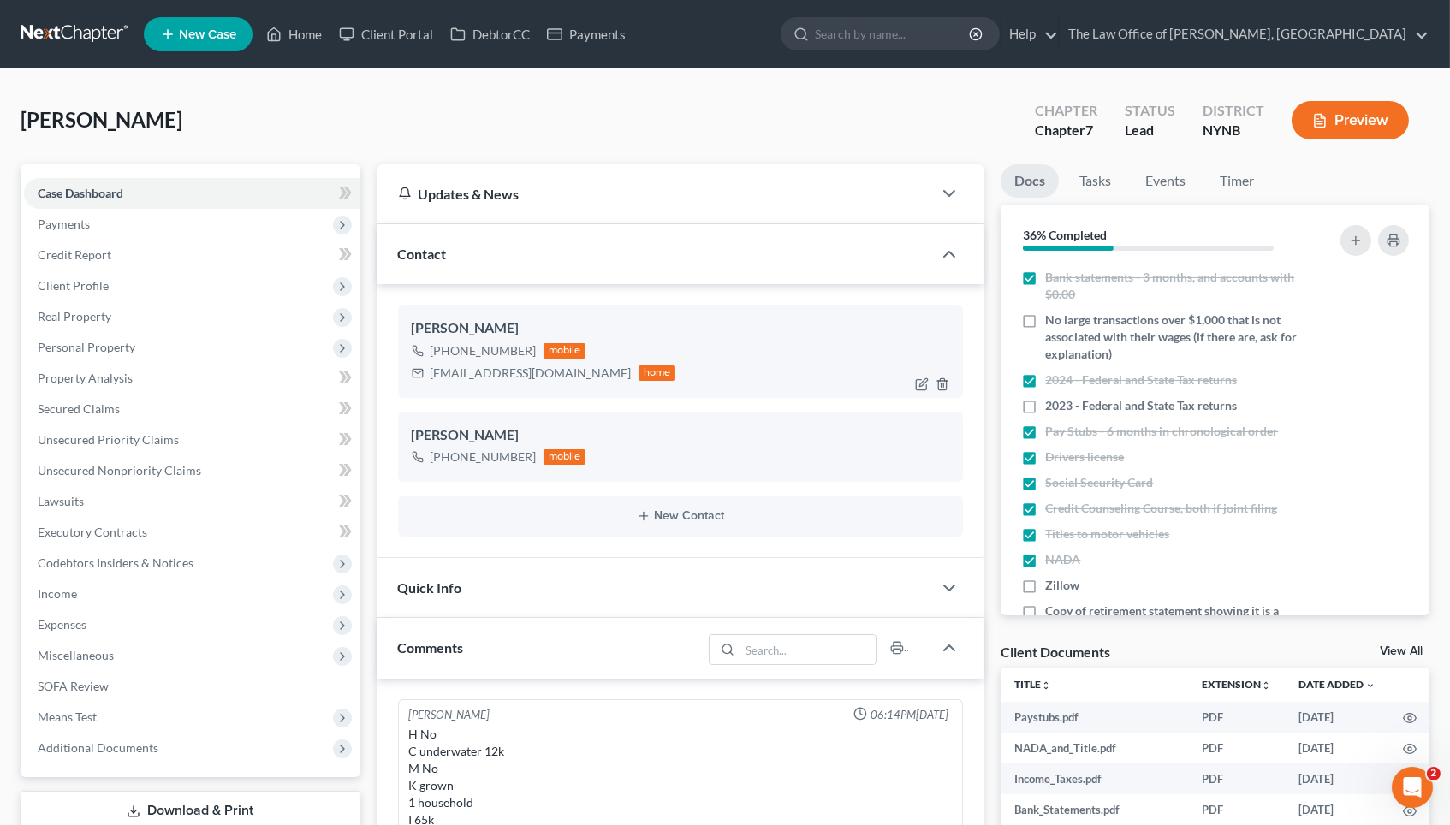
click at [472, 355] on div "[PHONE_NUMBER]" at bounding box center [484, 350] width 106 height 17
click at [472, 354] on div "[PHONE_NUMBER]" at bounding box center [484, 350] width 106 height 17
copy div "[PHONE_NUMBER]"
